Goal: Navigation & Orientation: Find specific page/section

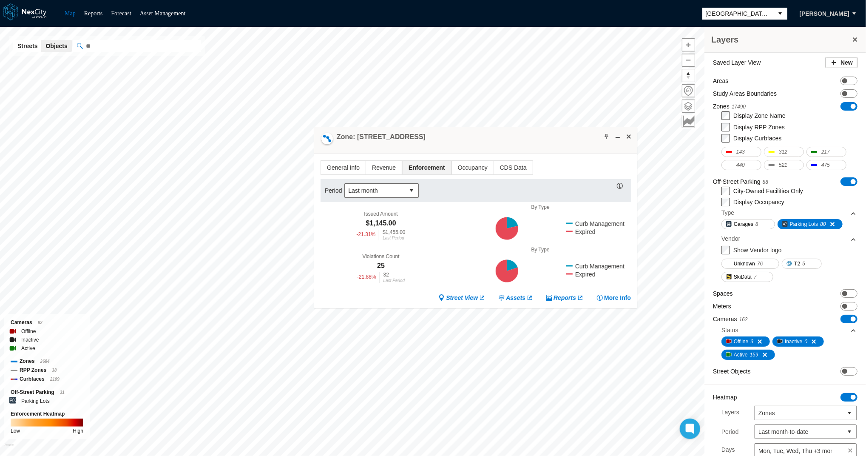
scroll to position [139, 0]
